Goal: Task Accomplishment & Management: Manage account settings

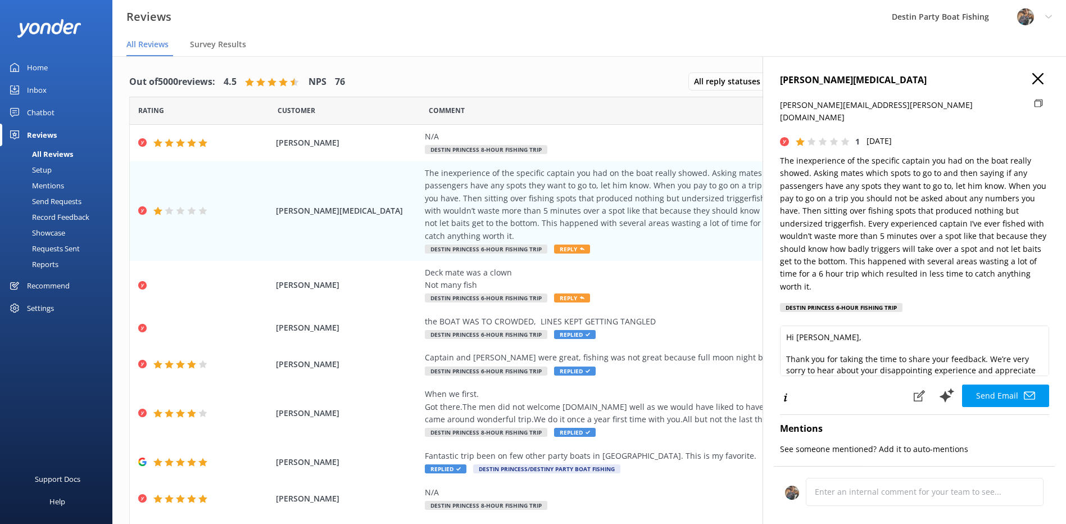
click at [44, 87] on div "Inbox" at bounding box center [37, 90] width 20 height 22
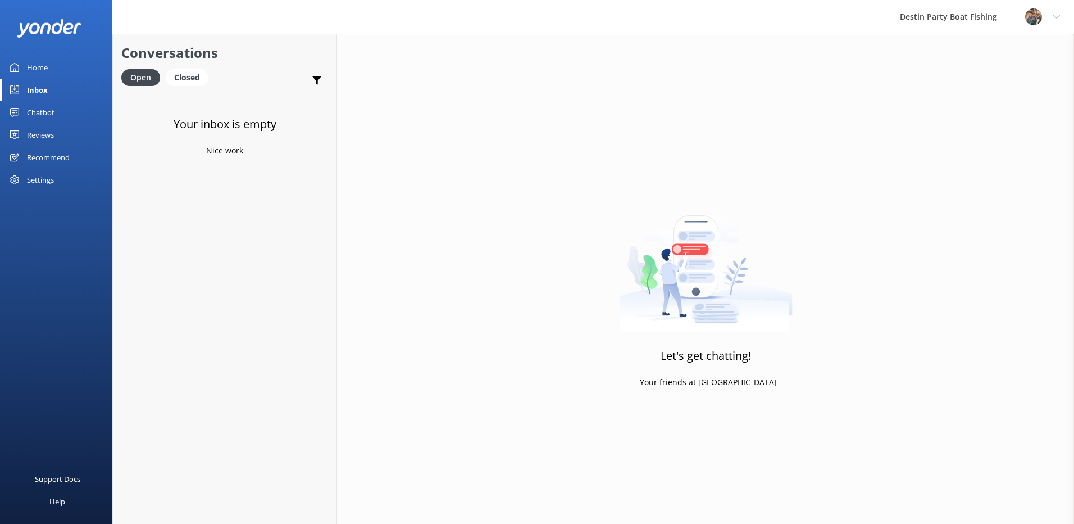
click at [48, 130] on div "Reviews" at bounding box center [40, 135] width 27 height 22
